Goal: Task Accomplishment & Management: Use online tool/utility

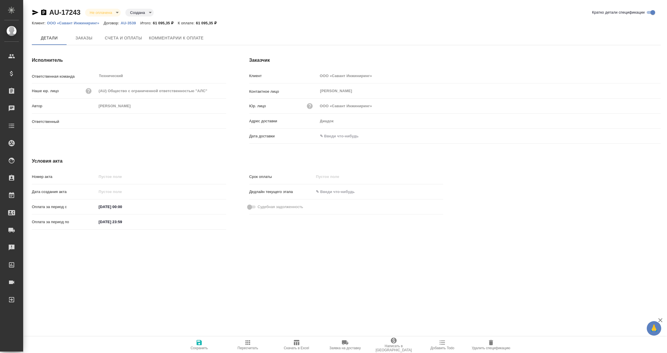
type input "[PERSON_NAME]"
click at [326, 133] on input "text" at bounding box center [343, 136] width 51 height 8
click at [645, 135] on icon "button" at bounding box center [643, 136] width 7 height 7
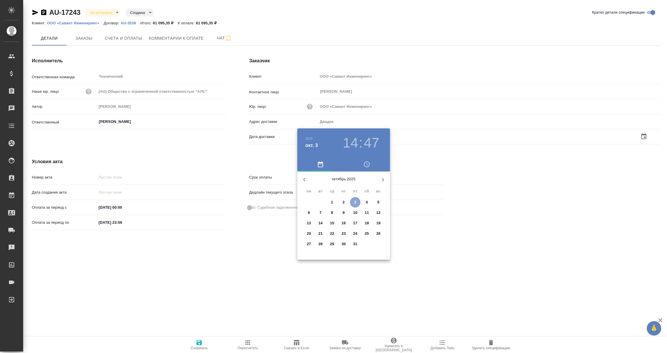
click at [353, 202] on span "3" at bounding box center [355, 202] width 10 height 6
type input "03.10.2025 14:47"
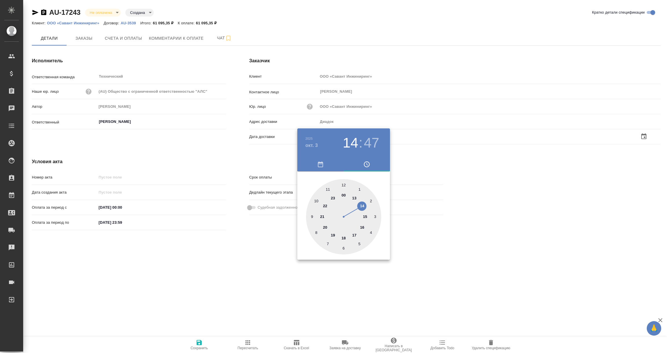
click at [220, 248] on div at bounding box center [333, 176] width 667 height 353
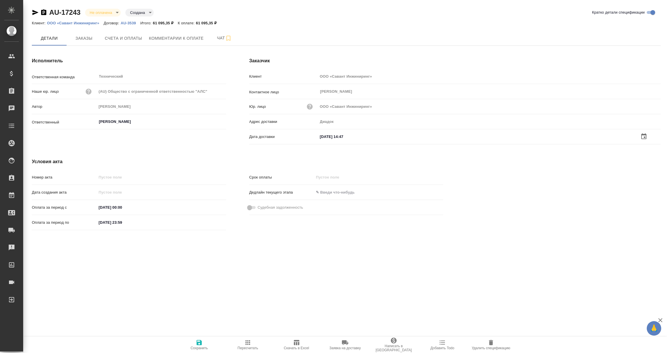
click at [201, 342] on icon "button" at bounding box center [199, 342] width 5 height 5
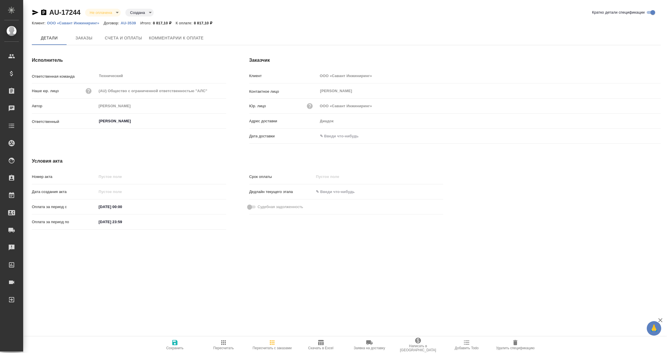
click at [338, 139] on input "text" at bounding box center [343, 136] width 51 height 8
click at [643, 138] on icon "button" at bounding box center [643, 136] width 5 height 6
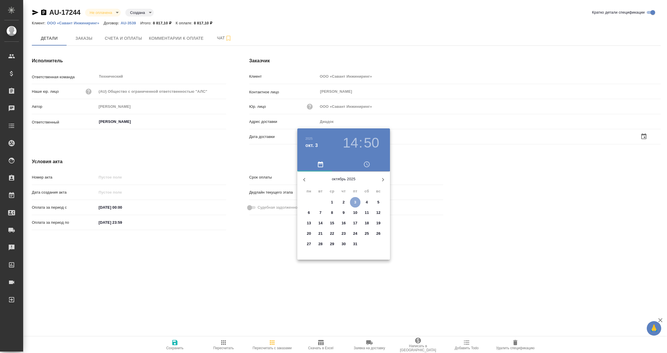
click at [356, 201] on span "3" at bounding box center [355, 202] width 10 height 6
type input "03.10.2025 14:50"
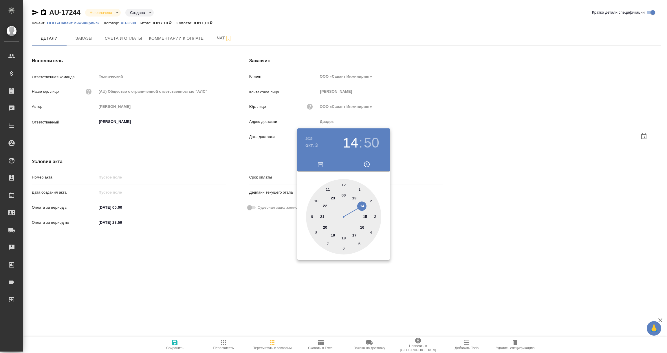
click at [232, 248] on div at bounding box center [333, 176] width 667 height 353
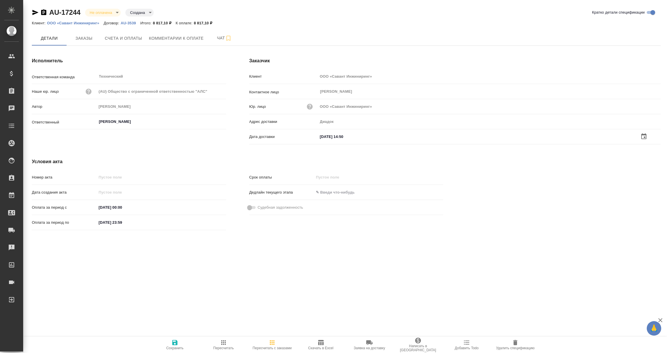
click at [176, 342] on icon "button" at bounding box center [174, 342] width 5 height 5
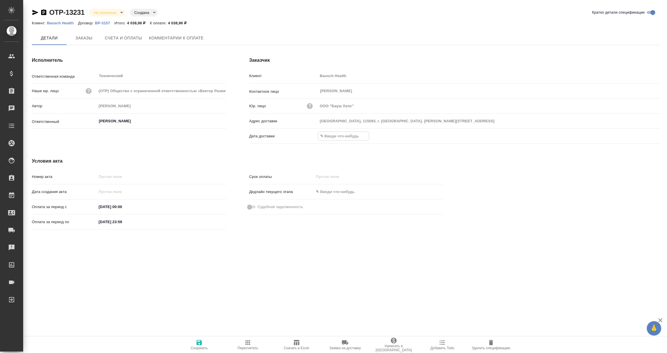
click at [342, 134] on input "text" at bounding box center [343, 136] width 51 height 8
click at [645, 135] on icon "button" at bounding box center [643, 136] width 7 height 7
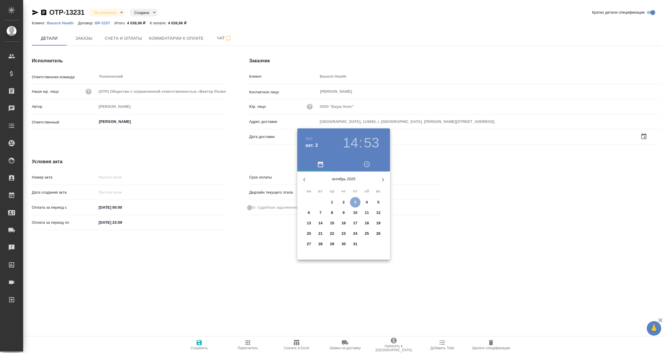
click at [355, 201] on p "3" at bounding box center [355, 202] width 2 height 6
type input "Россия, 115093, г. МоскваУл. Павловская, д.7, стр.1"
type input "03.10.2025 14:53"
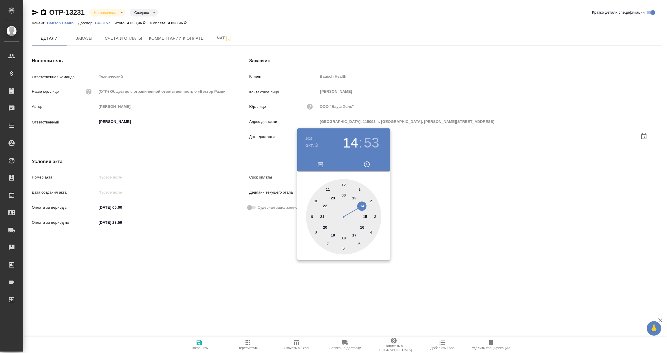
click at [229, 278] on div at bounding box center [333, 176] width 667 height 353
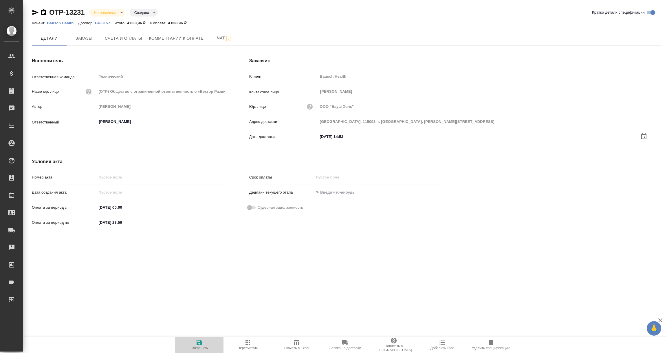
click at [199, 341] on icon "button" at bounding box center [199, 342] width 5 height 5
type input "[GEOGRAPHIC_DATA], 115093, г. [GEOGRAPHIC_DATA]. [PERSON_NAME][STREET_ADDRESS]"
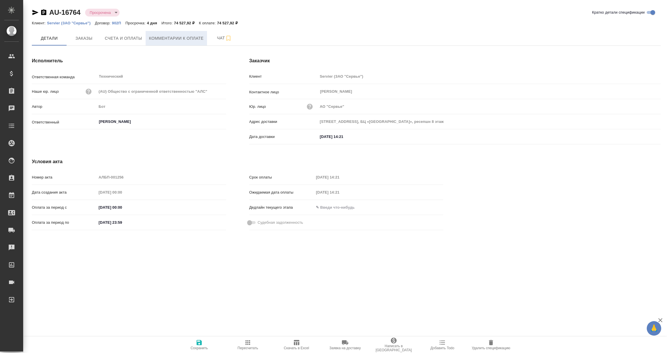
click at [181, 41] on span "Комментарии к оплате" at bounding box center [176, 38] width 55 height 7
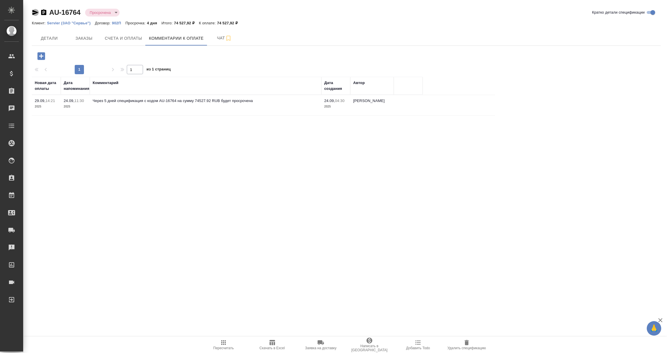
click at [34, 13] on icon "button" at bounding box center [35, 12] width 6 height 5
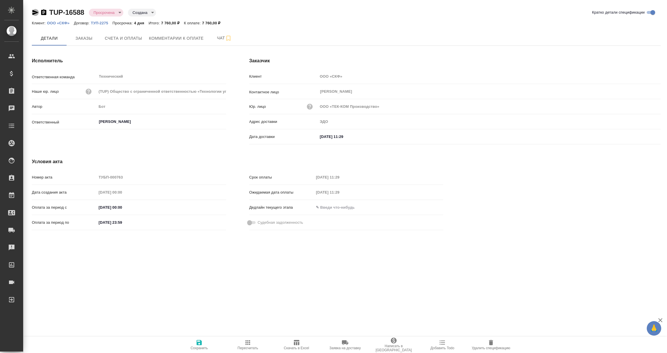
click at [34, 12] on icon "button" at bounding box center [35, 12] width 7 height 7
click at [35, 13] on icon "button" at bounding box center [35, 12] width 6 height 5
click at [84, 36] on span "Заказы" at bounding box center [84, 37] width 28 height 7
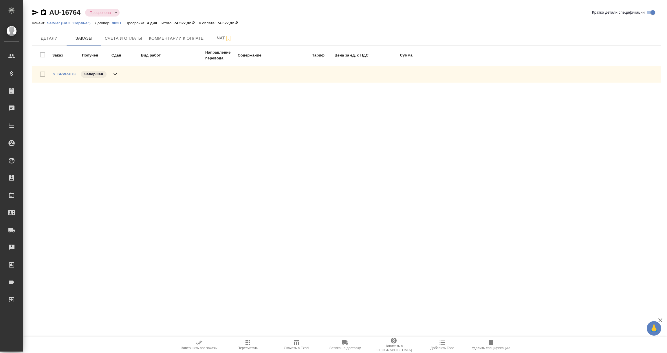
click at [67, 74] on link "S_SRVR-673" at bounding box center [64, 74] width 23 height 4
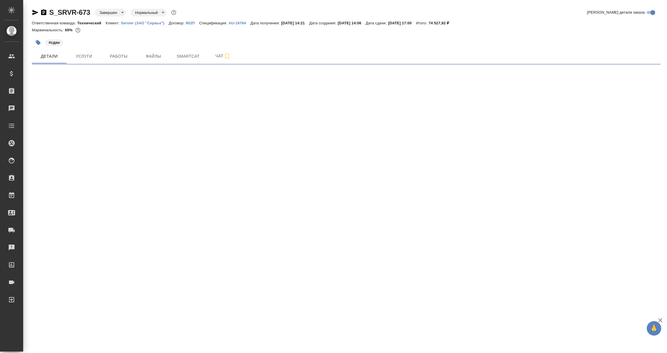
select select "RU"
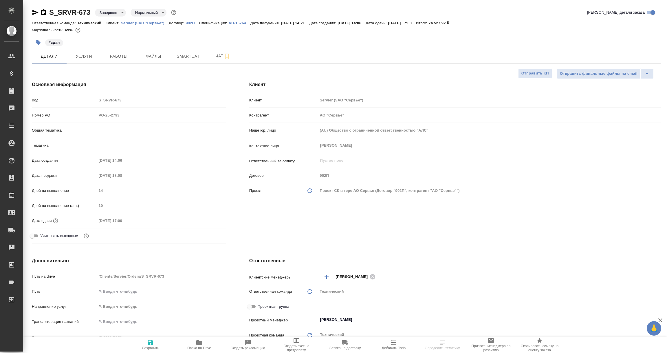
type textarea "x"
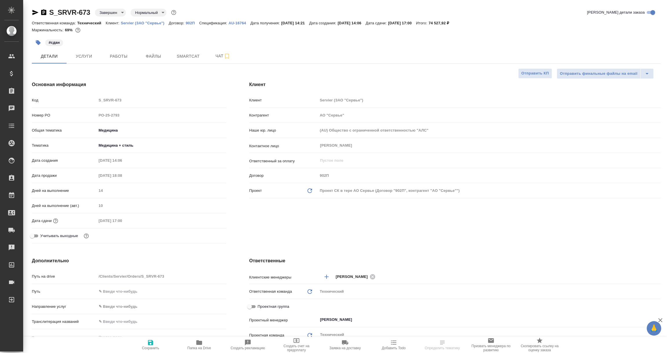
type textarea "x"
click at [44, 12] on icon "button" at bounding box center [43, 12] width 7 height 7
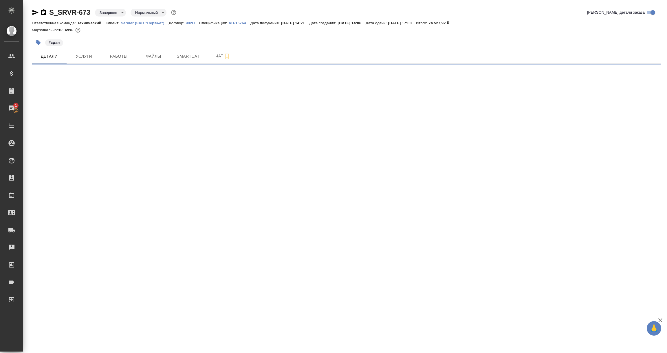
select select "RU"
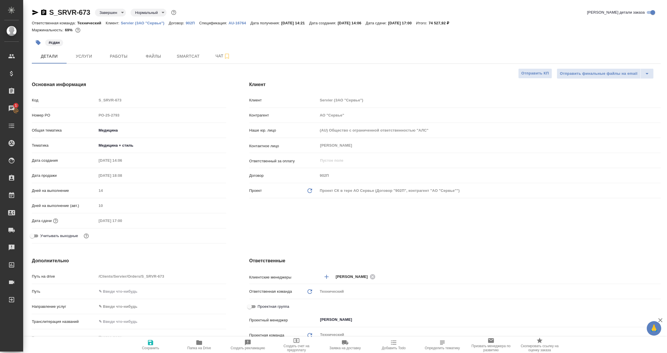
type textarea "x"
